Goal: Task Accomplishment & Management: Use online tool/utility

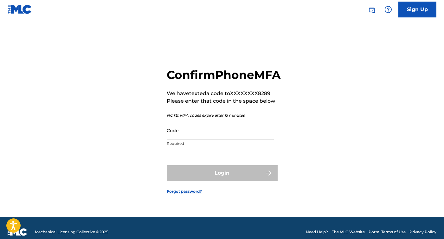
click at [233, 140] on input "Code" at bounding box center [220, 131] width 107 height 18
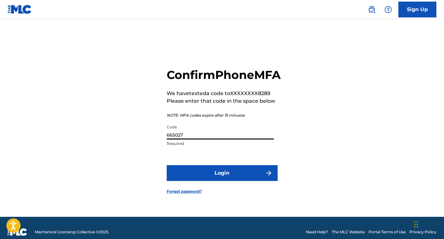
type input "665027"
click at [230, 181] on button "Login" at bounding box center [222, 173] width 111 height 16
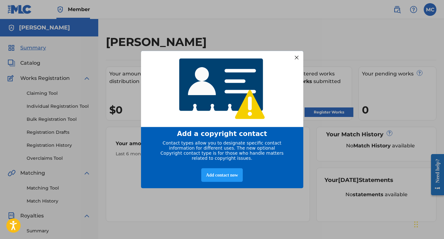
click at [292, 55] on div "entering modal" at bounding box center [222, 89] width 162 height 76
click at [295, 56] on div at bounding box center [297, 57] width 8 height 8
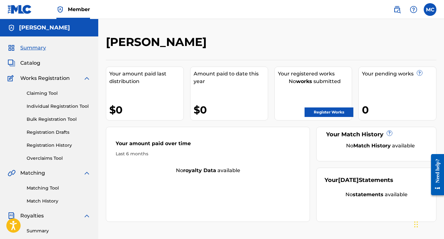
click at [39, 59] on div "Summary Catalog Works Registration Claiming Tool Individual Registration Tool B…" at bounding box center [49, 199] width 98 height 326
click at [34, 61] on span "Catalog" at bounding box center [30, 63] width 20 height 8
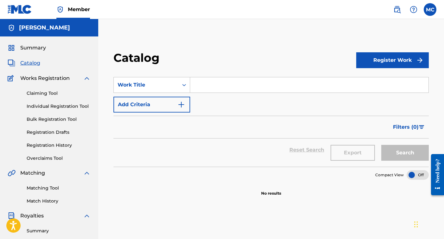
click at [368, 64] on button "Register Work" at bounding box center [393, 60] width 73 height 16
click at [380, 82] on link "Individual" at bounding box center [393, 80] width 73 height 15
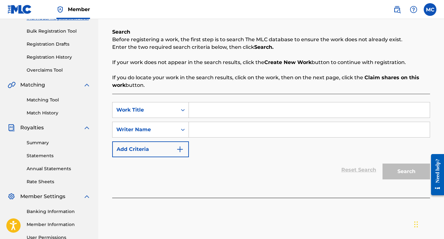
scroll to position [93, 0]
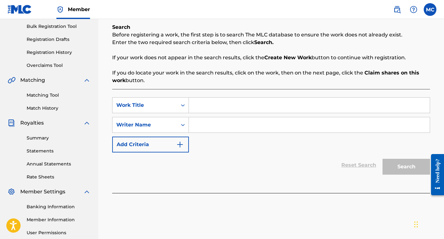
click at [272, 100] on input "Search Form" at bounding box center [309, 105] width 241 height 15
type input "A"
type input "Forsaken Rite"
click at [272, 128] on input "Search Form" at bounding box center [309, 124] width 241 height 15
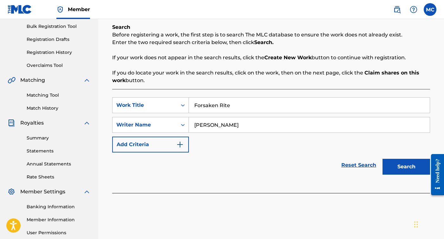
click at [160, 147] on button "Add Criteria" at bounding box center [150, 145] width 77 height 16
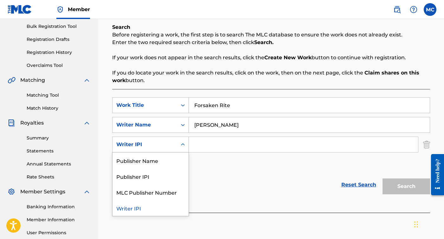
click at [182, 145] on icon "Search Form" at bounding box center [183, 145] width 6 height 6
click at [214, 170] on div "SearchWithCriteria75f8ff0d-e307-4112-ad80-8d4b35c4d744 Work Title Forsaken Rite…" at bounding box center [271, 134] width 318 height 75
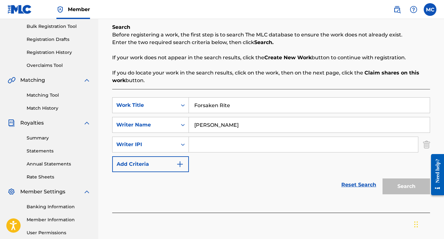
click at [429, 147] on img "Search Form" at bounding box center [427, 145] width 7 height 16
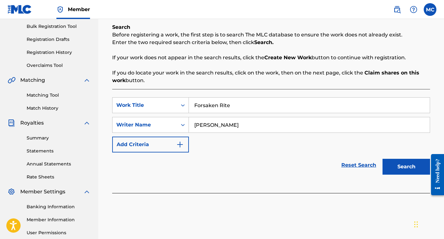
click at [402, 171] on button "Search" at bounding box center [407, 167] width 48 height 16
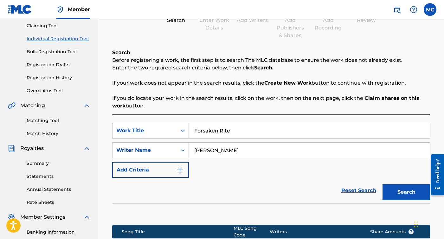
scroll to position [67, 0]
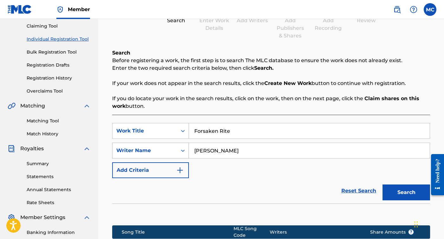
drag, startPoint x: 280, startPoint y: 150, endPoint x: 176, endPoint y: 155, distance: 104.5
click at [176, 156] on div "SearchWithCriteriadc2d8d93-1521-4d3c-a607-6009d7911cbd Writer Name [PERSON_NAME]" at bounding box center [271, 151] width 318 height 16
drag, startPoint x: 241, startPoint y: 156, endPoint x: 195, endPoint y: 151, distance: 46.2
click at [195, 151] on input "[PERSON_NAME]" at bounding box center [309, 150] width 241 height 15
type input "Dark Entity"
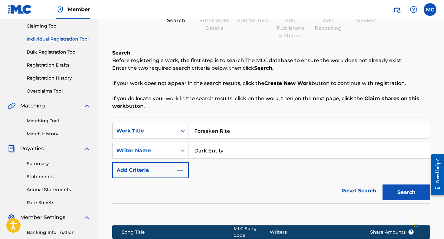
click at [407, 193] on button "Search" at bounding box center [407, 193] width 48 height 16
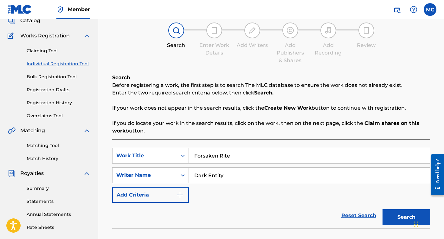
scroll to position [45, 0]
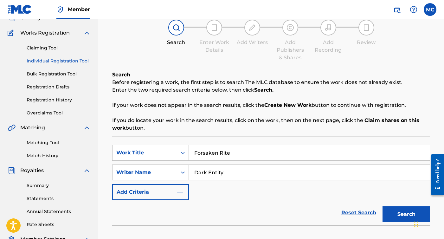
click at [173, 192] on button "Add Criteria" at bounding box center [150, 192] width 77 height 16
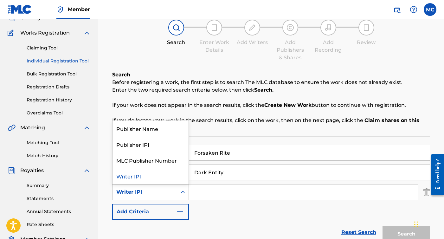
click at [186, 193] on icon "Search Form" at bounding box center [183, 192] width 6 height 6
click at [188, 112] on div "Search Before registering a work, the first step is to search The MLC database …" at bounding box center [271, 101] width 318 height 61
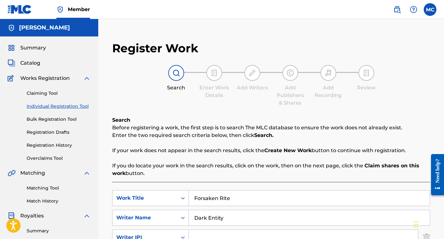
scroll to position [0, 0]
click at [64, 78] on span "Works Registration" at bounding box center [44, 79] width 49 height 8
click at [83, 74] on div "Summary Catalog Works Registration Claiming Tool Individual Registration Tool B…" at bounding box center [49, 199] width 98 height 326
click at [46, 61] on div "Catalog" at bounding box center [49, 63] width 83 height 8
click at [40, 48] on span "Summary" at bounding box center [33, 48] width 26 height 8
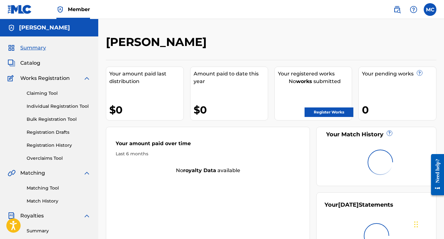
click at [39, 62] on span "Catalog" at bounding box center [30, 63] width 20 height 8
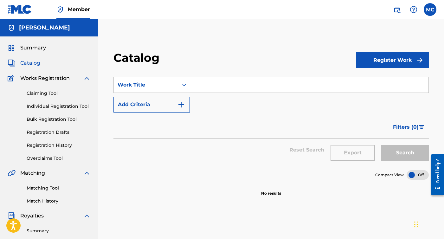
click at [54, 79] on span "Works Registration" at bounding box center [44, 79] width 49 height 8
click at [82, 76] on div "Works Registration" at bounding box center [49, 79] width 83 height 8
click at [57, 90] on link "Claiming Tool" at bounding box center [59, 93] width 64 height 7
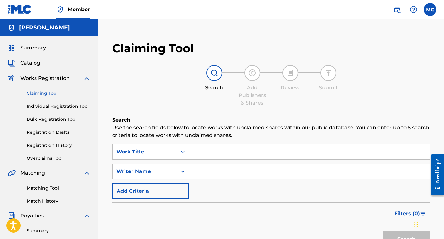
click at [56, 118] on link "Bulk Registration Tool" at bounding box center [59, 119] width 64 height 7
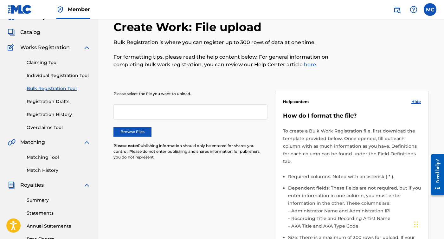
scroll to position [31, 1]
click at [136, 135] on label "Browse Files" at bounding box center [132, 132] width 38 height 10
click at [0, 0] on input "Browse Files" at bounding box center [0, 0] width 0 height 0
click at [52, 155] on link "Matching Tool" at bounding box center [58, 157] width 64 height 7
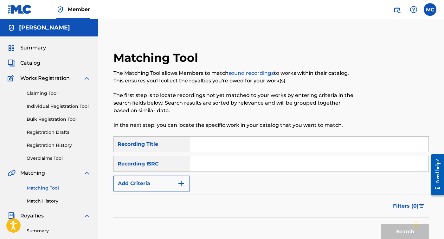
click at [204, 161] on input "Search Form" at bounding box center [309, 163] width 239 height 15
paste input "CBEYJ2515519"
type input "CBEYJ2515519"
click at [221, 145] on input "Search Form" at bounding box center [309, 144] width 239 height 15
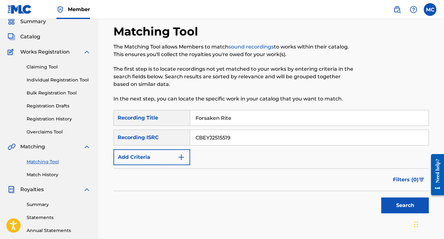
scroll to position [31, 0]
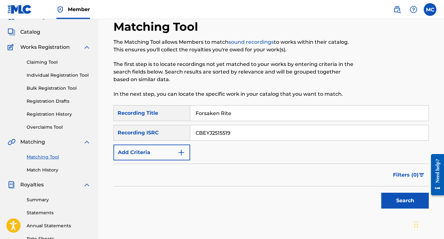
type input "Forsaken Rite"
click at [401, 197] on button "Search" at bounding box center [406, 201] width 48 height 16
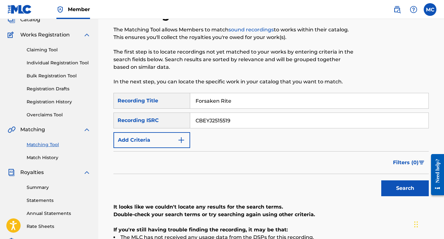
scroll to position [48, 0]
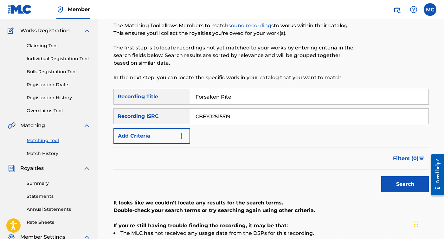
click at [59, 43] on link "Claiming Tool" at bounding box center [59, 46] width 64 height 7
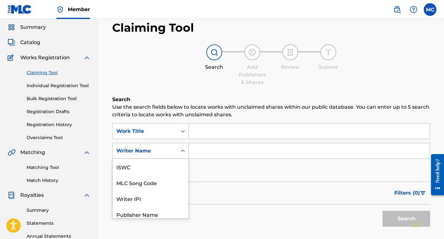
click at [174, 159] on div "Writer Name selected, 7 of 7. 7 results available. Use Up and Down to choose op…" at bounding box center [150, 151] width 77 height 16
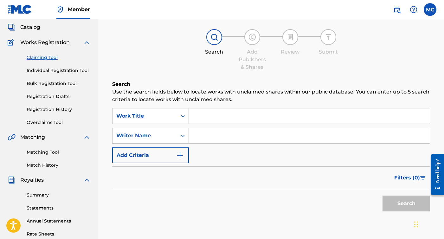
click at [233, 149] on div "SearchWithCriteria75f8ff0d-e307-4112-ad80-8d4b35c4d744 Work Title SearchWithCri…" at bounding box center [271, 135] width 318 height 55
click at [178, 153] on img "Search Form" at bounding box center [180, 156] width 8 height 8
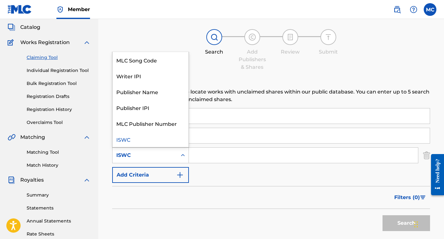
click at [180, 153] on div "Search Form" at bounding box center [182, 155] width 11 height 11
click at [204, 67] on div "Search Add Publishers & Shares Review Submit" at bounding box center [271, 50] width 318 height 42
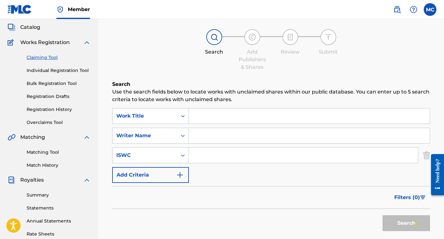
click at [202, 110] on input "Search Form" at bounding box center [309, 116] width 241 height 15
type input "Forsaken Rite"
click at [207, 132] on input "Search Form" at bounding box center [309, 135] width 241 height 15
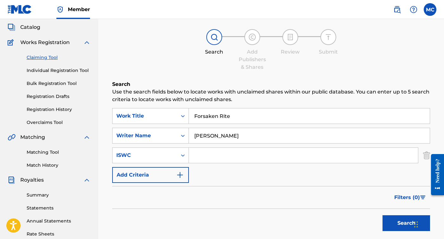
type input "[PERSON_NAME]"
click at [206, 152] on input "Search Form" at bounding box center [303, 155] width 229 height 15
paste input "CBEYJ2515519"
type input "CBEYJ2515519"
click at [407, 223] on button "Search" at bounding box center [407, 223] width 48 height 16
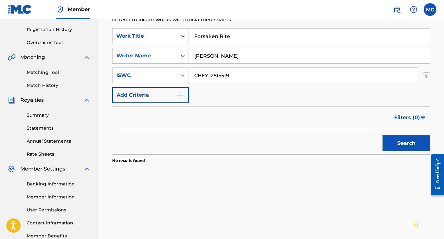
scroll to position [116, 0]
click at [399, 141] on button "Search" at bounding box center [407, 143] width 48 height 16
drag, startPoint x: 258, startPoint y: 78, endPoint x: 183, endPoint y: 71, distance: 75.2
click at [183, 71] on div "SearchWithCriteriac28615ac-8545-4933-8927-c22535ad6285 ISWC CBEYJ2515519" at bounding box center [271, 75] width 318 height 16
click at [423, 142] on button "Search" at bounding box center [407, 143] width 48 height 16
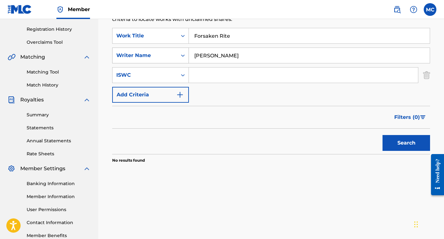
drag, startPoint x: 247, startPoint y: 54, endPoint x: 179, endPoint y: 54, distance: 68.2
click at [179, 54] on div "SearchWithCriteriadc2d8d93-1521-4d3c-a607-6009d7911cbd Writer Name [PERSON_NAME]" at bounding box center [271, 56] width 318 height 16
type input "Dark Entity"
click at [397, 143] on button "Search" at bounding box center [407, 143] width 48 height 16
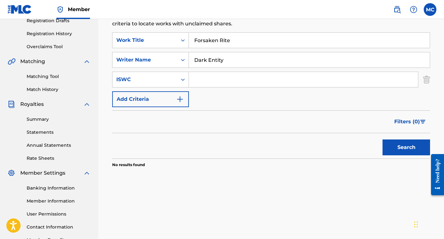
click at [49, 76] on link "Matching Tool" at bounding box center [59, 76] width 64 height 7
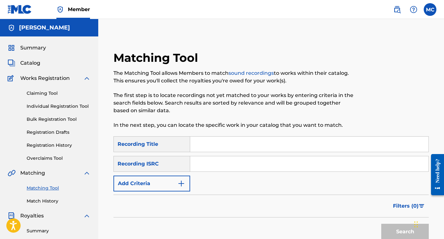
click at [222, 173] on div "SearchWithCriteria0d30c9c9-dccd-49fe-8c4d-9fcd6a8efc35 Recording Title SearchWi…" at bounding box center [272, 163] width 316 height 55
click at [223, 168] on input "Search Form" at bounding box center [309, 163] width 239 height 15
paste input "CBEYJ2515519"
type input "CBEYJ2515519"
click at [411, 230] on button "Search" at bounding box center [406, 232] width 48 height 16
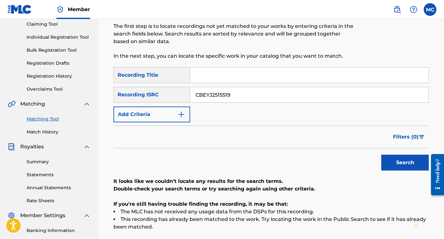
scroll to position [33, 0]
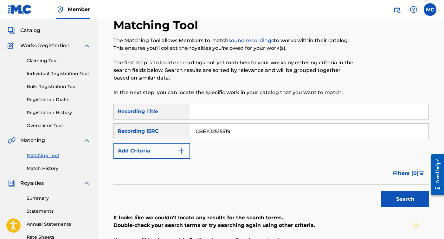
click at [270, 108] on input "Search Form" at bounding box center [309, 111] width 239 height 15
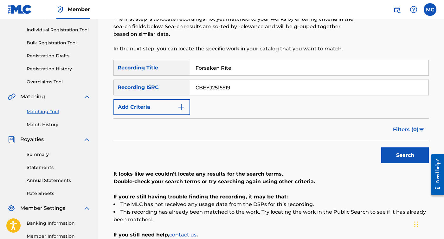
scroll to position [98, 0]
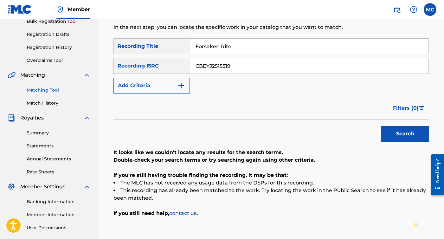
type input "Forsaken Rite"
click at [396, 130] on button "Search" at bounding box center [406, 134] width 48 height 16
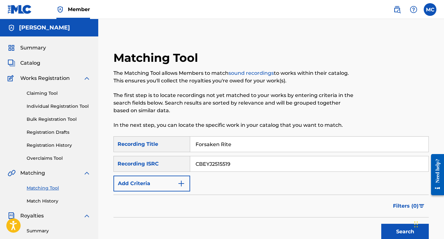
scroll to position [0, 0]
click at [35, 41] on div "Summary Catalog Works Registration Claiming Tool Individual Registration Tool B…" at bounding box center [49, 199] width 98 height 326
click at [37, 52] on div "Summary Catalog Works Registration Claiming Tool Individual Registration Tool B…" at bounding box center [49, 199] width 98 height 326
click at [37, 47] on span "Summary" at bounding box center [33, 48] width 26 height 8
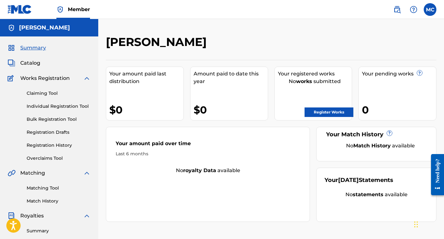
click at [36, 67] on span "Catalog" at bounding box center [30, 63] width 20 height 8
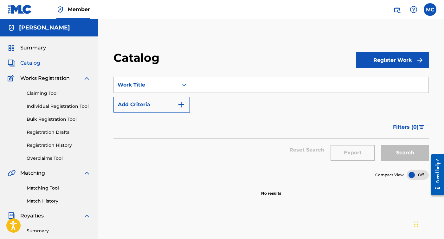
click at [256, 85] on input "Search Form" at bounding box center [309, 84] width 239 height 15
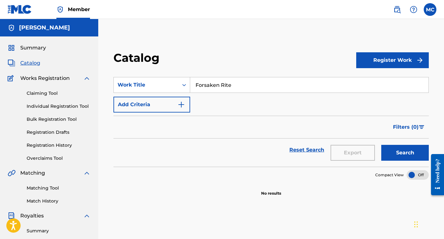
type input "Forsaken Rite"
click at [174, 102] on button "Add Criteria" at bounding box center [152, 105] width 77 height 16
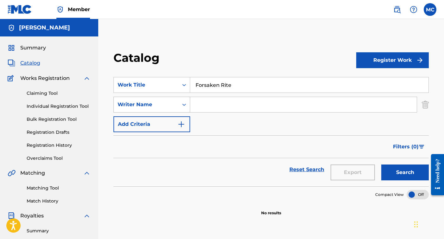
click at [188, 106] on div "Search Form" at bounding box center [184, 104] width 11 height 11
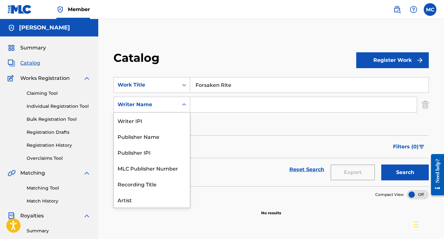
scroll to position [32, 0]
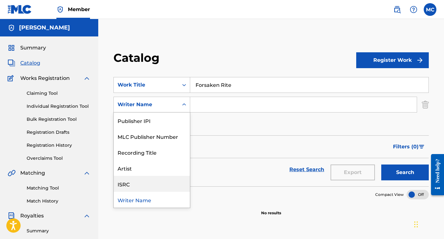
click at [157, 183] on div "ISRC" at bounding box center [152, 184] width 76 height 16
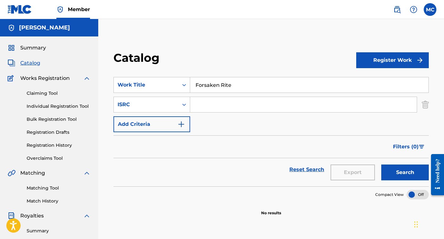
click at [226, 107] on input "Search Form" at bounding box center [303, 104] width 227 height 15
paste input "CBEYJ2515519"
type input "CBEYJ2515519"
click at [395, 56] on button "Register Work" at bounding box center [393, 60] width 73 height 16
click at [324, 61] on div "Catalog" at bounding box center [235, 60] width 243 height 19
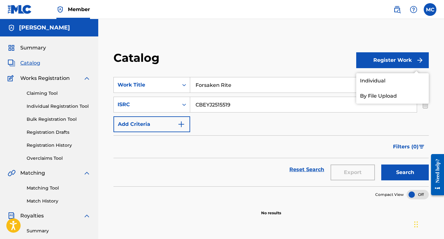
click at [409, 171] on button "Search" at bounding box center [406, 173] width 48 height 16
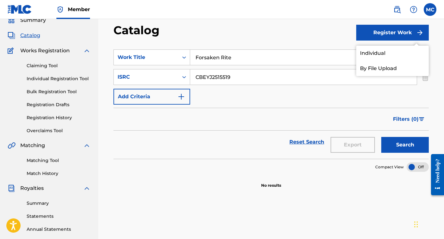
scroll to position [29, 0]
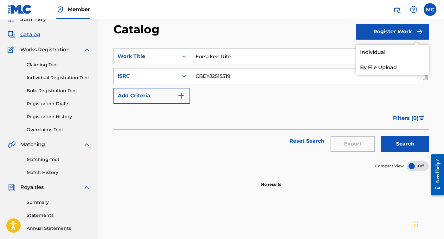
click at [184, 78] on icon "Search Form" at bounding box center [184, 76] width 6 height 6
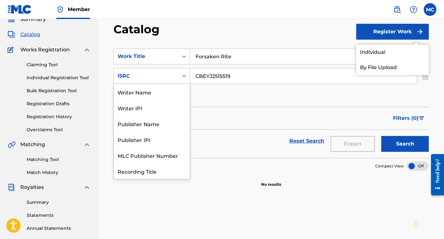
scroll to position [32, 0]
click at [240, 37] on div "Catalog" at bounding box center [235, 31] width 243 height 19
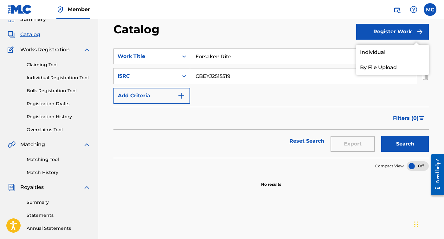
click at [410, 50] on link "Individual" at bounding box center [393, 52] width 73 height 15
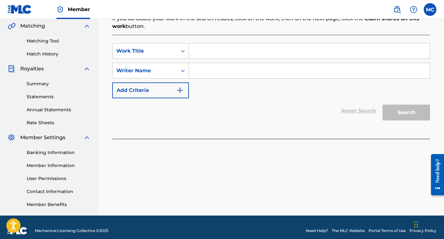
scroll to position [154, 0]
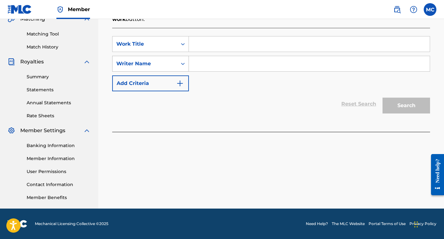
click at [162, 57] on div "Writer Name" at bounding box center [150, 64] width 77 height 16
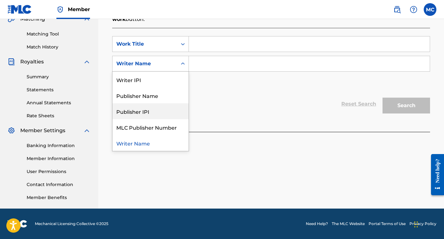
click at [224, 115] on div "Reset Search Search" at bounding box center [271, 103] width 318 height 25
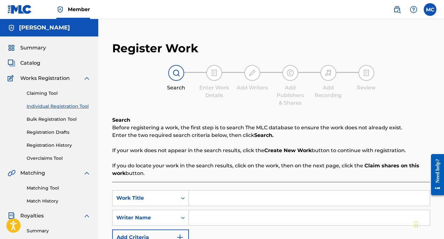
scroll to position [0, 0]
